Goal: Transaction & Acquisition: Purchase product/service

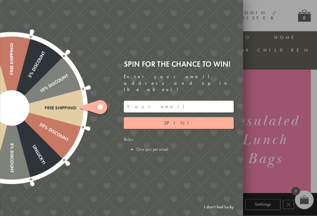
scroll to position [37, 0]
click at [222, 213] on link "I don't feel lucky" at bounding box center [219, 206] width 36 height 11
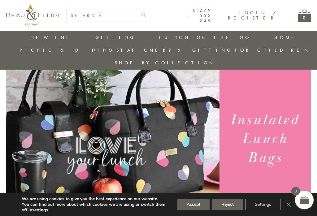
click at [192, 209] on button "Accept" at bounding box center [193, 204] width 32 height 11
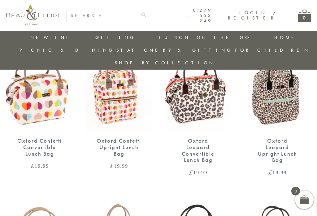
scroll to position [254, 0]
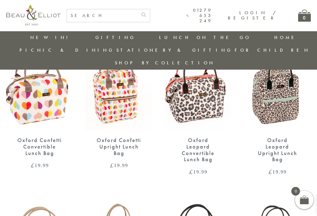
click at [209, 138] on div "Oxford Leopard Convertible Lunch Bag" at bounding box center [197, 150] width 45 height 26
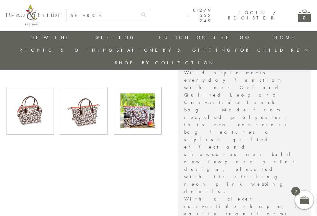
scroll to position [219, 0]
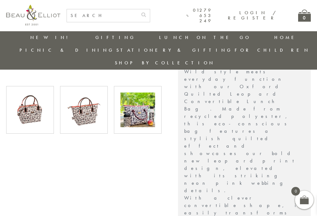
click at [37, 103] on img at bounding box center [30, 110] width 35 height 35
click at [84, 99] on img at bounding box center [84, 110] width 35 height 35
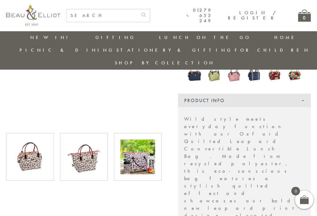
scroll to position [172, 0]
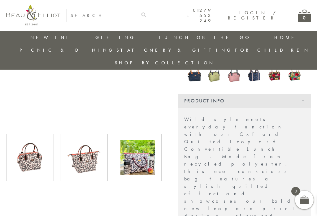
click at [139, 142] on img at bounding box center [137, 157] width 35 height 35
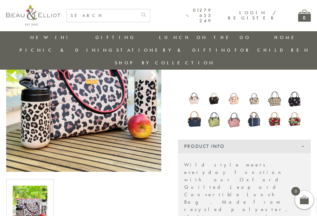
scroll to position [121, 0]
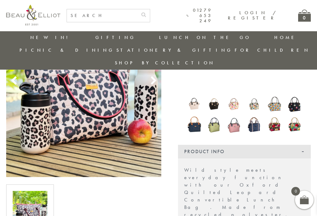
click at [217, 115] on img at bounding box center [214, 124] width 14 height 19
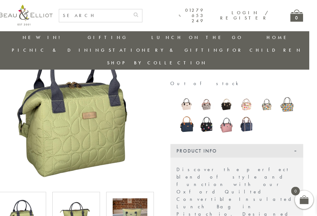
scroll to position [61, 8]
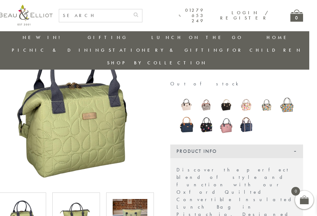
click at [289, 96] on img at bounding box center [287, 105] width 14 height 18
